Goal: Navigation & Orientation: Go to known website

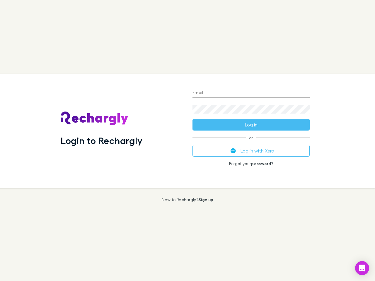
click at [188, 141] on div "Login to Rechargly" at bounding box center [122, 131] width 132 height 114
click at [251, 93] on input "Email" at bounding box center [251, 93] width 117 height 9
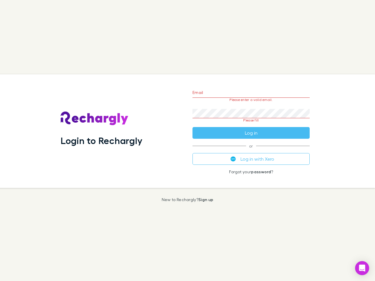
click at [251, 125] on form "Email Please enter a valid email. Password Please fill Log in" at bounding box center [251, 111] width 117 height 55
click at [251, 151] on div "Email Please enter a valid email. Password Please fill Log in or Log in with Xe…" at bounding box center [251, 131] width 127 height 114
click at [362, 269] on icon "Open Intercom Messenger" at bounding box center [362, 268] width 6 height 7
